Goal: Information Seeking & Learning: Learn about a topic

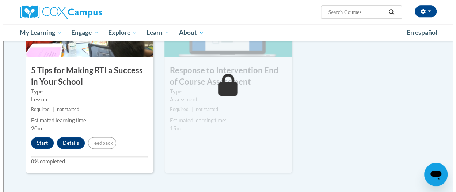
scroll to position [409, 0]
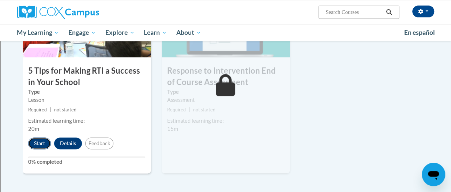
click at [39, 141] on button "Start" at bounding box center [39, 143] width 23 height 12
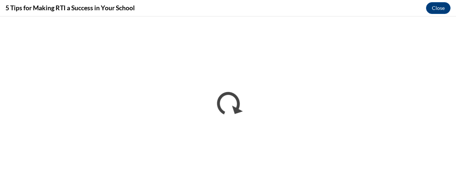
scroll to position [0, 0]
